Goal: Check status

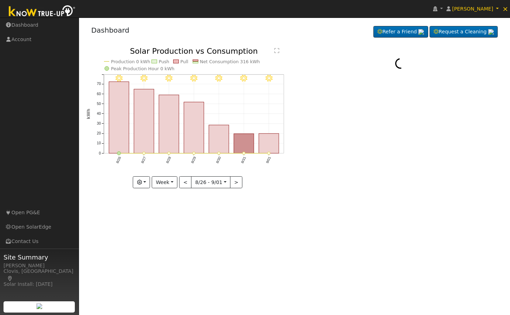
click at [208, 134] on icon "9/01 - Clear 8/31 - Clear 8/30 - Clear 8/29 - Clear 8/28 - Clear 8/27 - Clear 8…" at bounding box center [188, 117] width 204 height 141
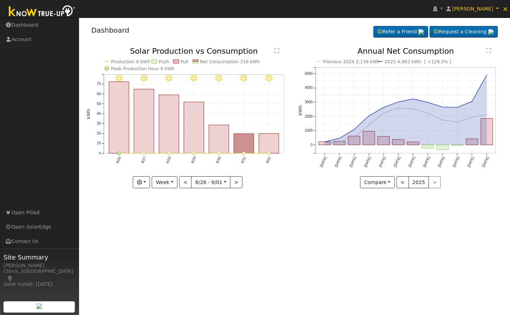
click at [222, 140] on rect "onclick=""" at bounding box center [219, 139] width 20 height 28
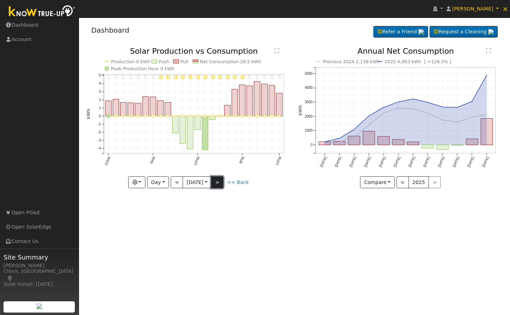
click at [222, 184] on button ">" at bounding box center [217, 182] width 12 height 12
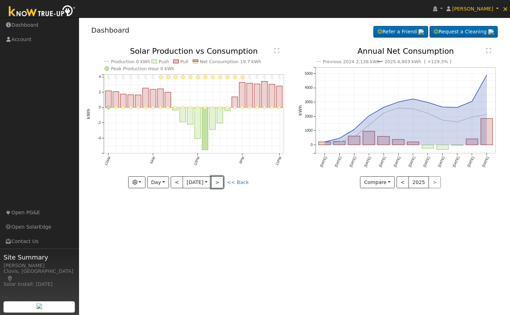
click at [220, 183] on button ">" at bounding box center [217, 182] width 12 height 12
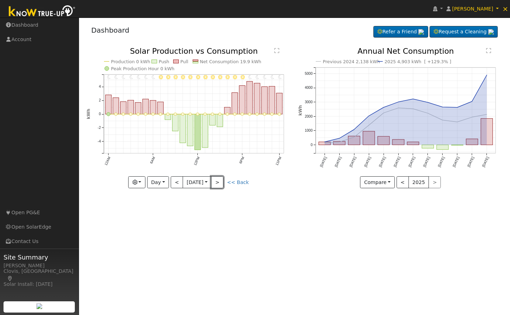
click at [220, 183] on button ">" at bounding box center [217, 182] width 12 height 12
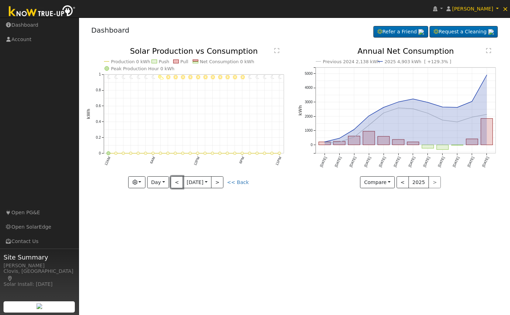
click at [182, 182] on button "<" at bounding box center [177, 182] width 12 height 12
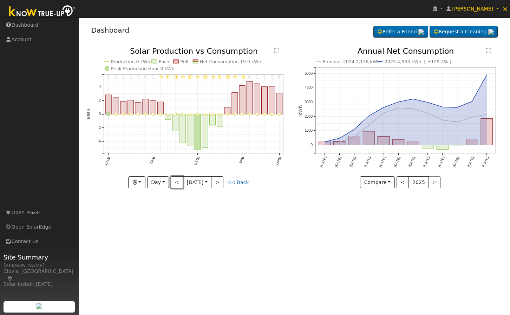
click at [180, 182] on button "<" at bounding box center [177, 182] width 12 height 12
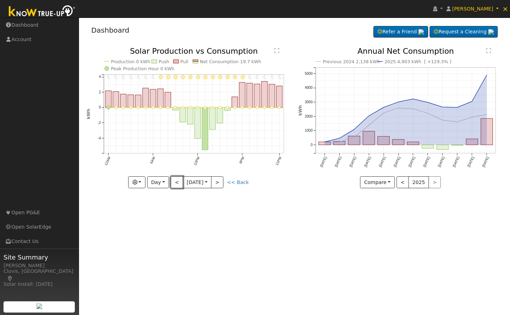
click at [180, 182] on button "<" at bounding box center [177, 182] width 12 height 12
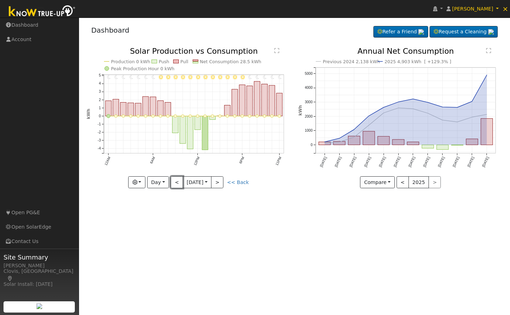
click at [180, 182] on button "<" at bounding box center [177, 182] width 12 height 12
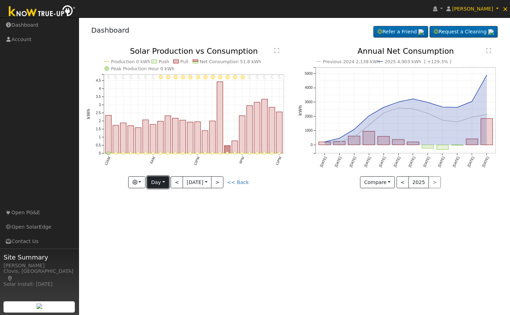
click at [157, 181] on button "Day" at bounding box center [158, 182] width 22 height 12
click at [167, 224] on link "Year" at bounding box center [172, 226] width 49 height 10
type input "[DATE]"
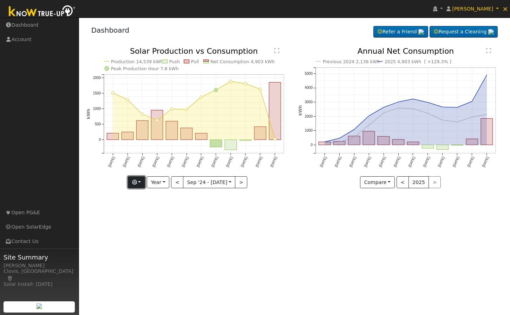
click at [144, 177] on button "button" at bounding box center [136, 182] width 17 height 12
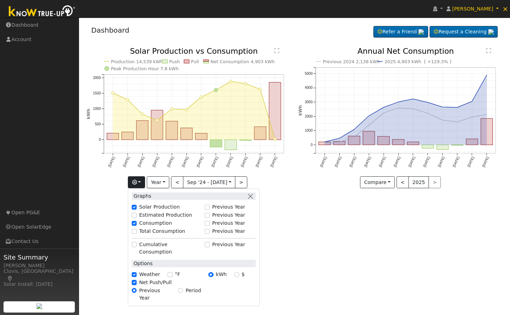
click at [150, 230] on label "Total Consumption" at bounding box center [162, 231] width 46 height 7
click at [137, 230] on input "Total Consumption" at bounding box center [134, 231] width 5 height 5
checkbox input "true"
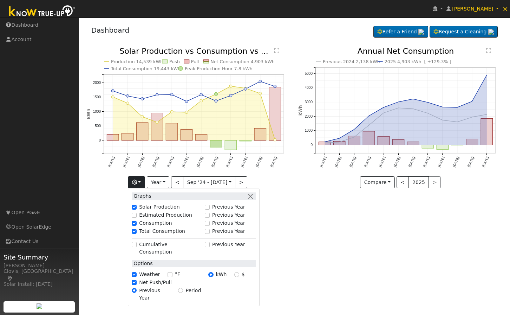
click at [337, 270] on div "User Profile First name Last name Email Email Notifications No Emails No Emails…" at bounding box center [294, 167] width 431 height 298
